Goal: Information Seeking & Learning: Understand process/instructions

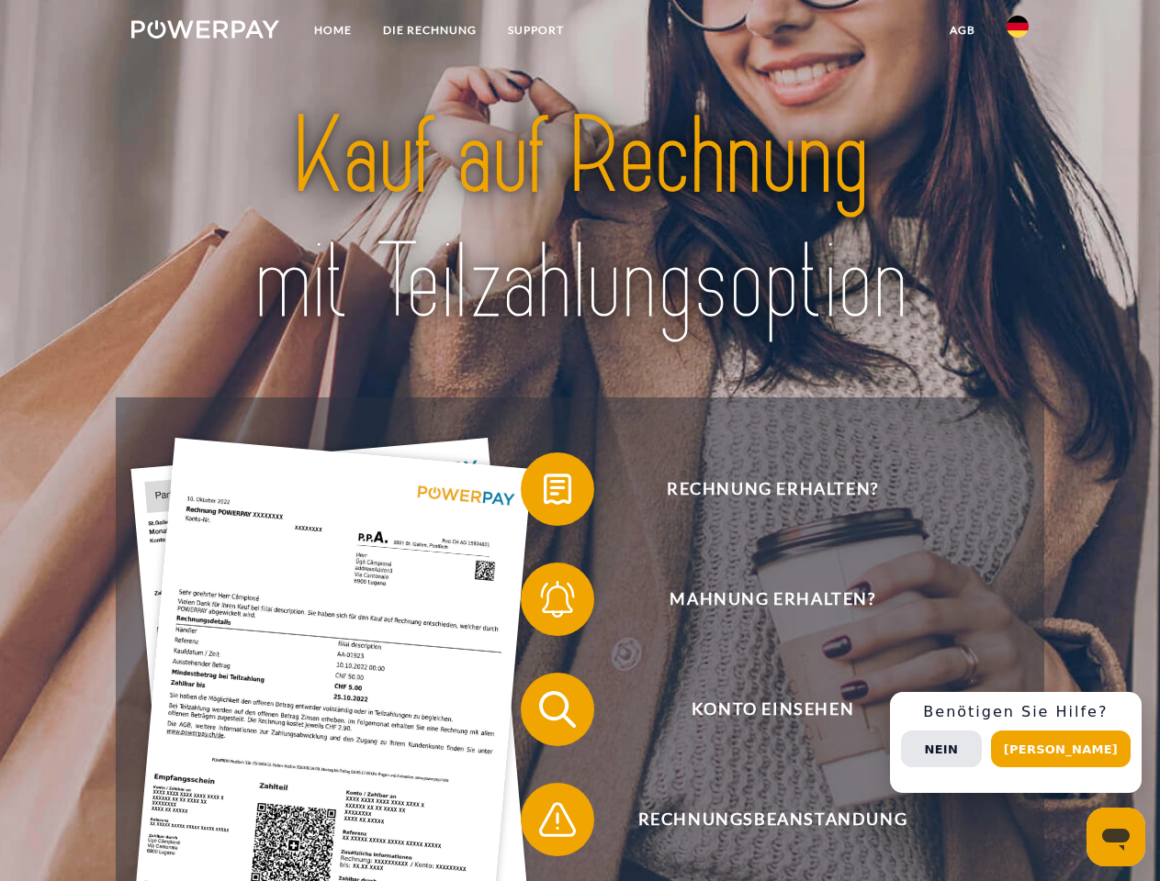
click at [205, 32] on img at bounding box center [205, 29] width 148 height 18
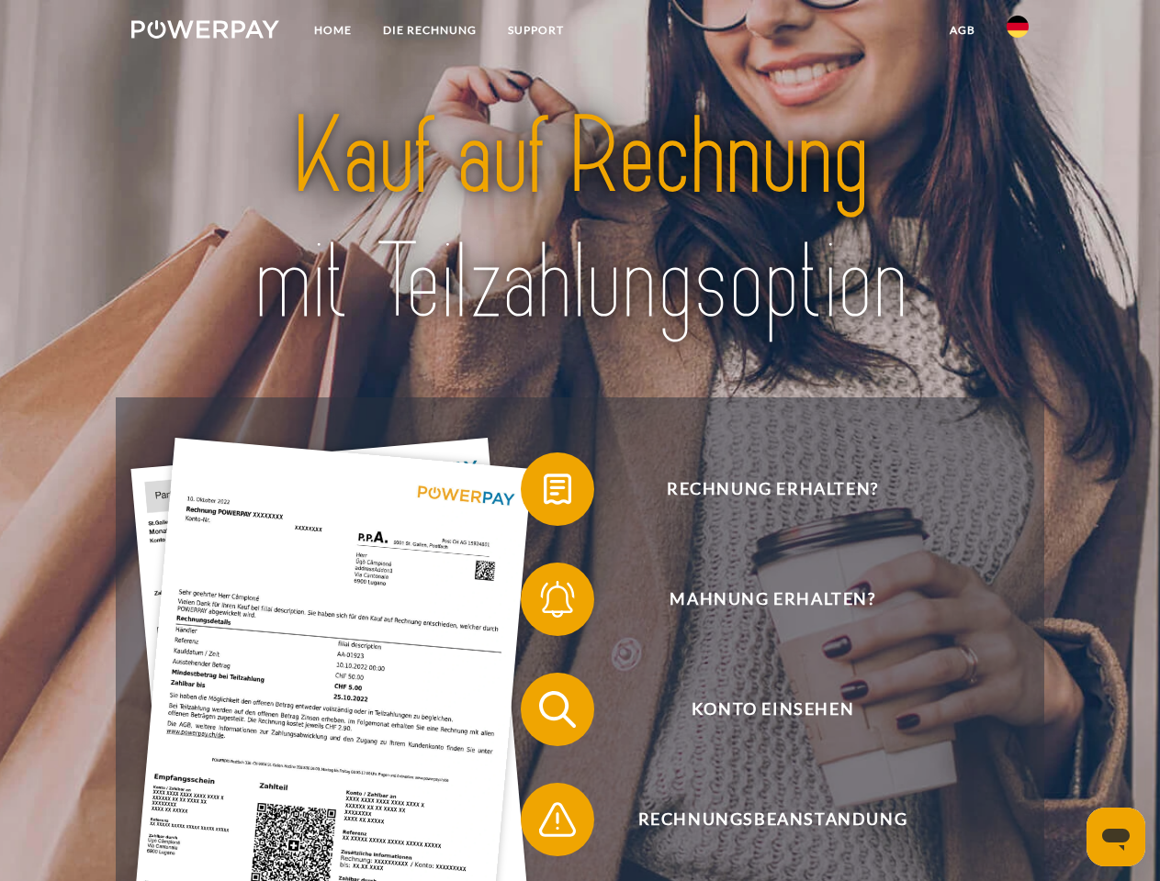
click at [1017, 32] on img at bounding box center [1017, 27] width 22 height 22
click at [961, 30] on link "agb" at bounding box center [962, 30] width 57 height 33
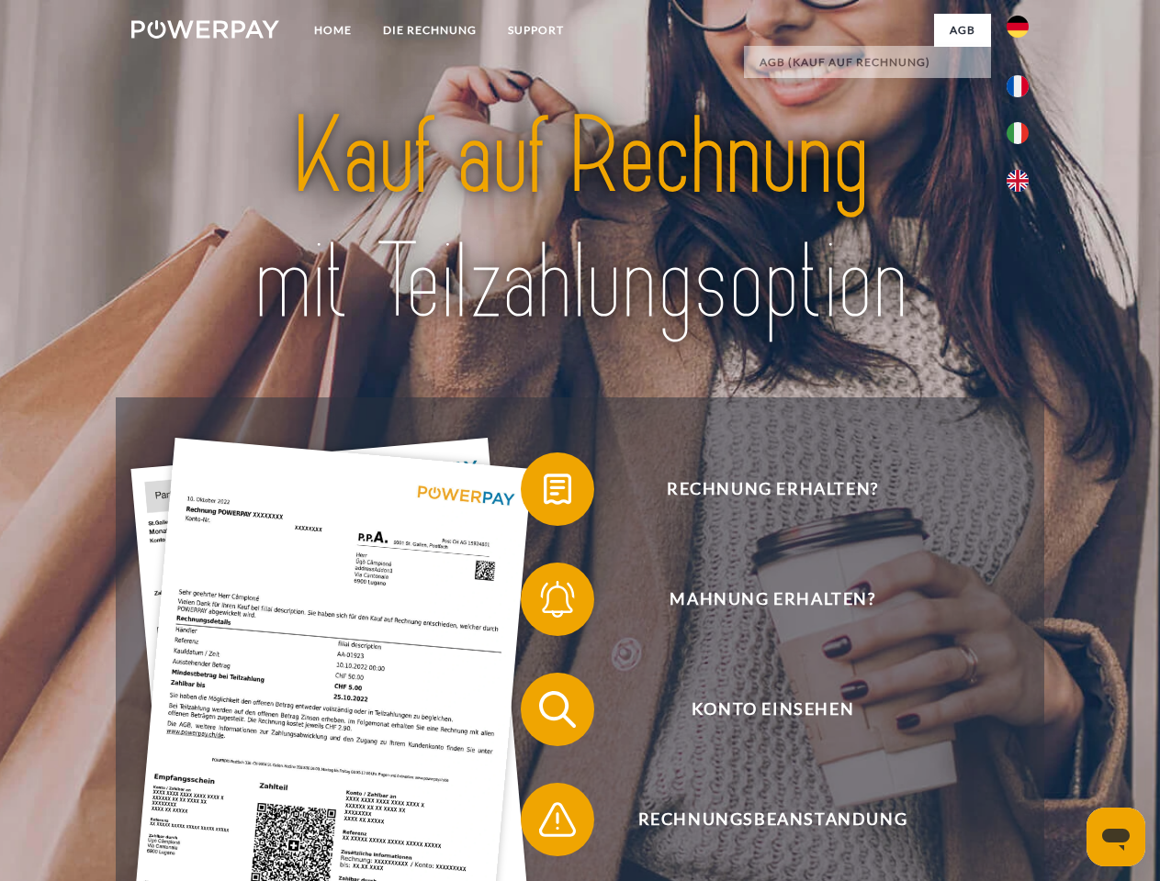
click at [544, 493] on span at bounding box center [530, 489] width 92 height 92
click at [544, 603] on span at bounding box center [530, 600] width 92 height 92
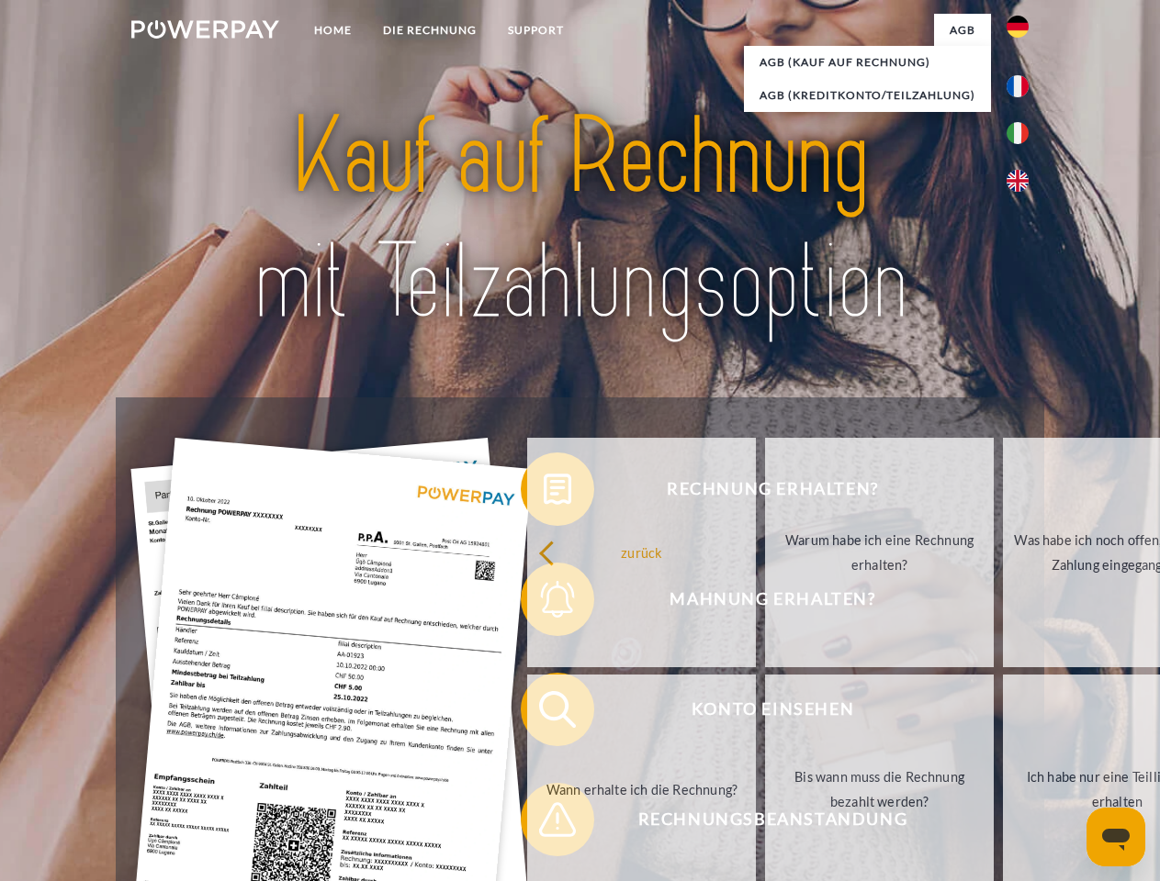
click at [765, 713] on link "Bis wann muss die Rechnung bezahlt werden?" at bounding box center [879, 790] width 229 height 230
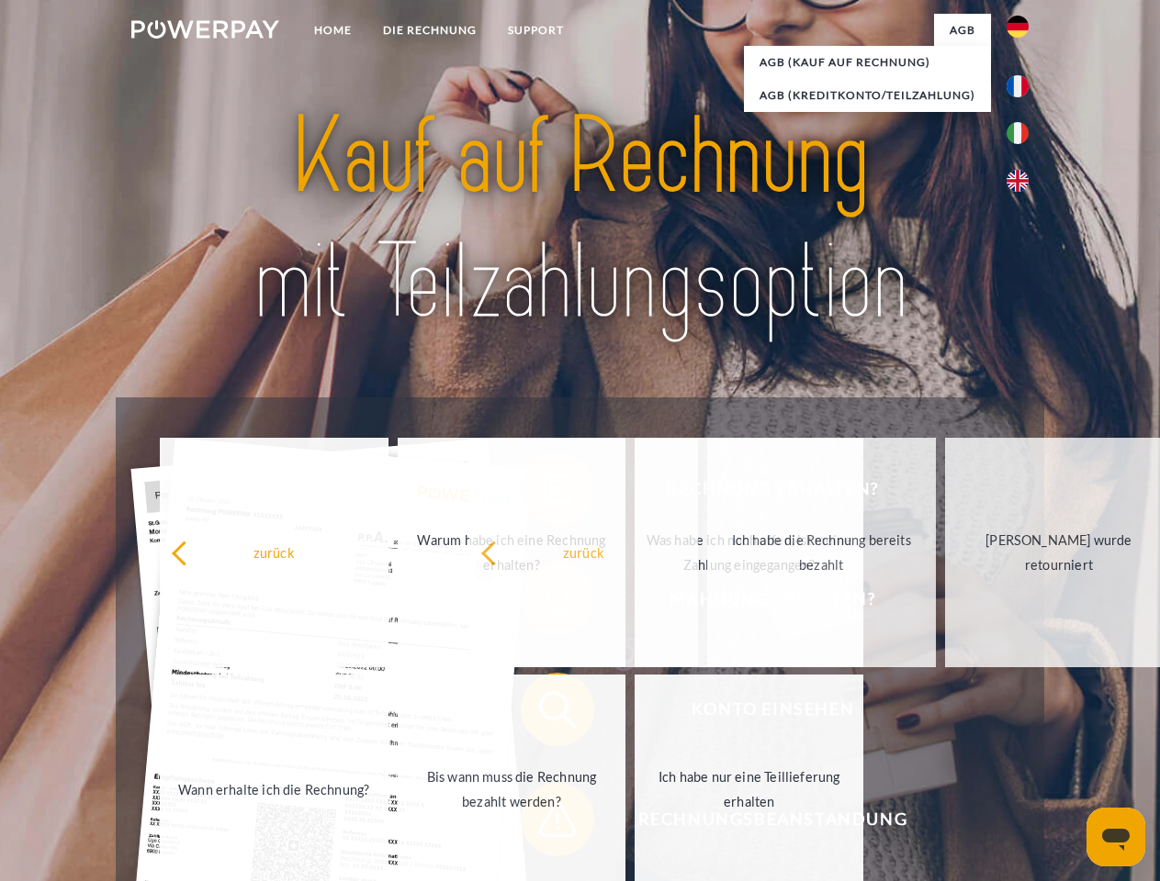
click at [544, 824] on span at bounding box center [530, 820] width 92 height 92
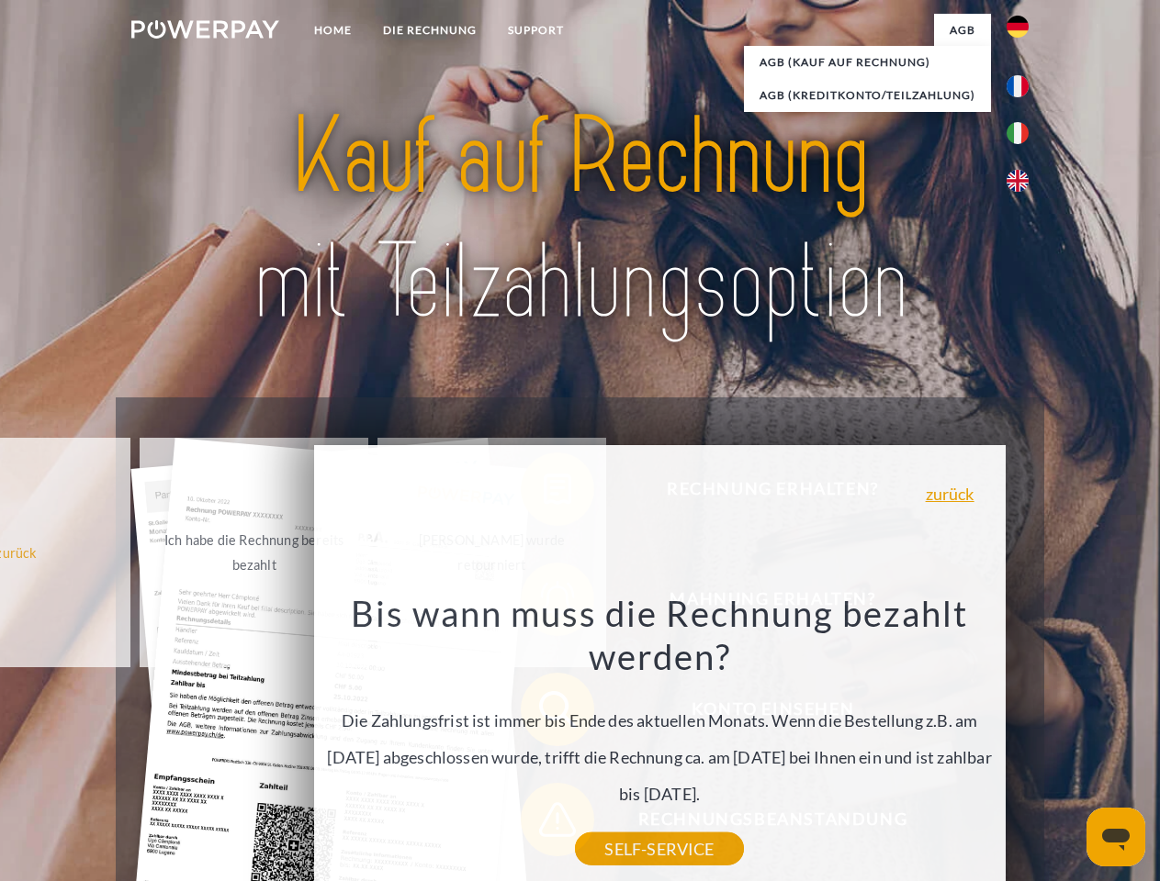
click at [1022, 743] on div "Rechnung erhalten? Mahnung erhalten? Konto einsehen" at bounding box center [579, 765] width 927 height 735
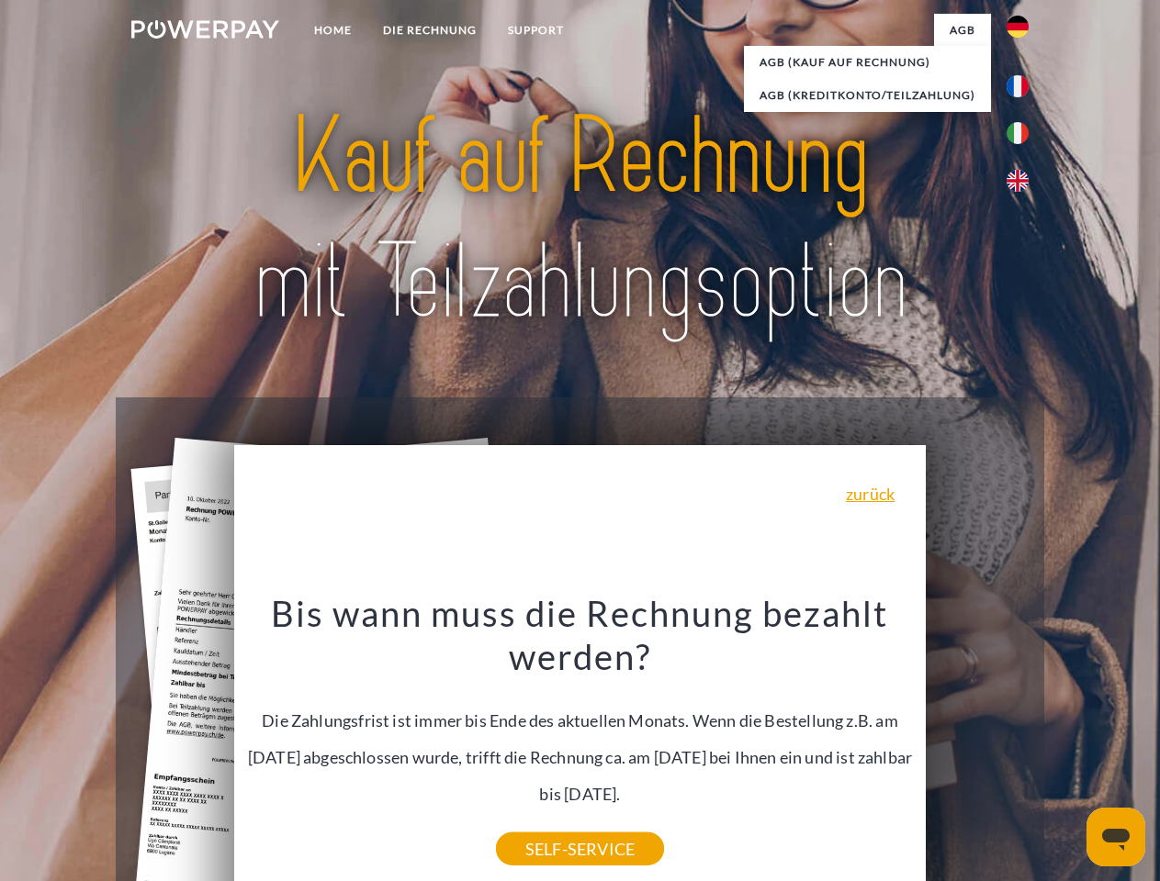
click at [977, 747] on span "Konto einsehen" at bounding box center [772, 709] width 450 height 73
click at [1067, 749] on header "Home DIE RECHNUNG SUPPORT" at bounding box center [580, 634] width 1160 height 1268
